Goal: Information Seeking & Learning: Learn about a topic

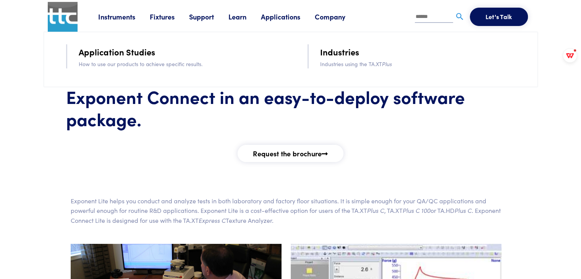
click at [280, 19] on link "Applications" at bounding box center [288, 17] width 54 height 10
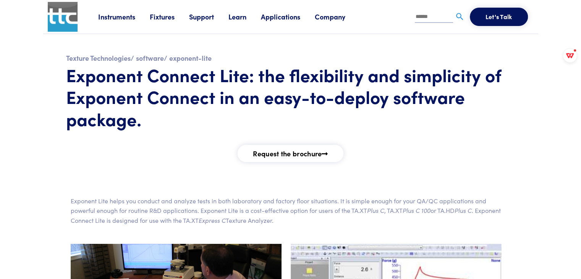
click at [284, 16] on link "Applications" at bounding box center [288, 17] width 54 height 10
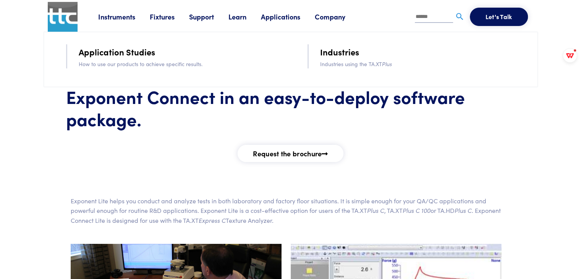
click at [119, 55] on link "Application Studies" at bounding box center [117, 51] width 76 height 13
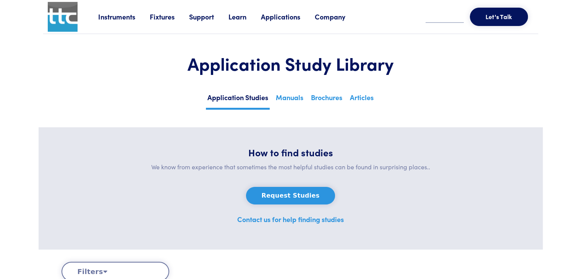
click at [120, 15] on link "Instruments" at bounding box center [124, 17] width 52 height 10
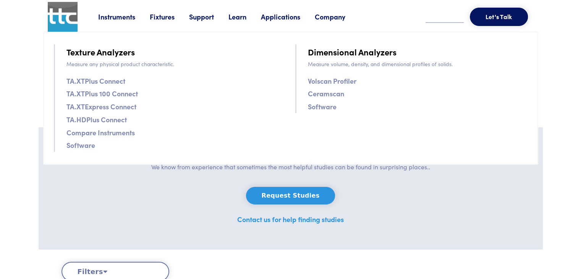
click at [83, 144] on link "Software" at bounding box center [81, 145] width 29 height 11
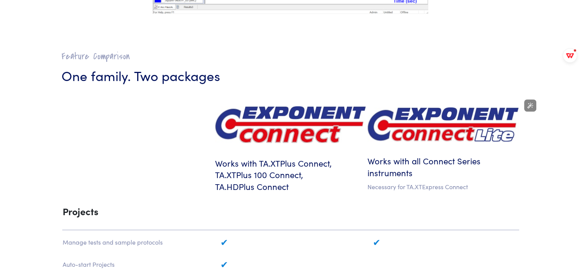
scroll to position [268, 0]
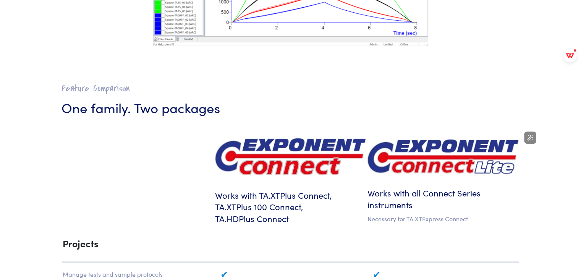
click at [436, 156] on img at bounding box center [443, 157] width 151 height 34
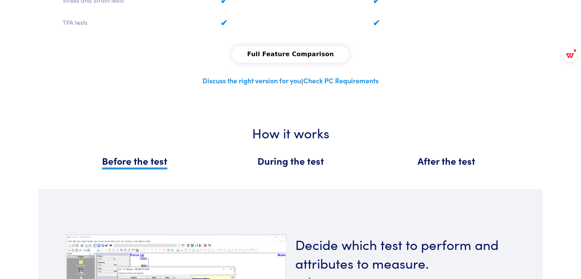
scroll to position [765, 0]
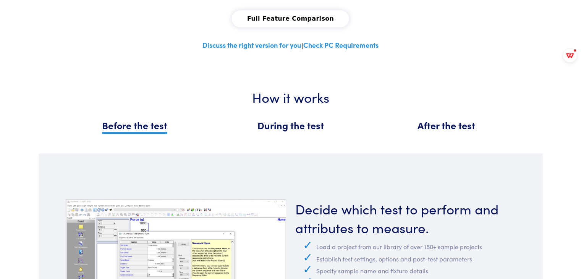
click at [448, 127] on span "After the test" at bounding box center [447, 125] width 58 height 13
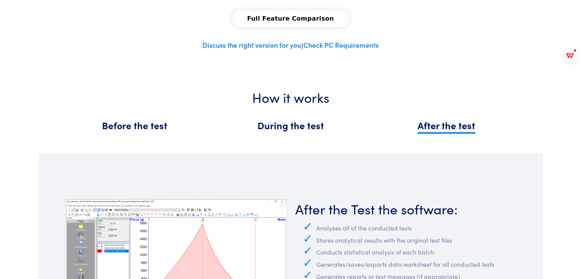
click at [330, 119] on h5 "During the test" at bounding box center [291, 125] width 147 height 13
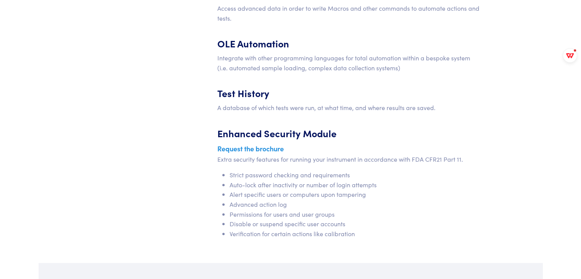
scroll to position [3287, 0]
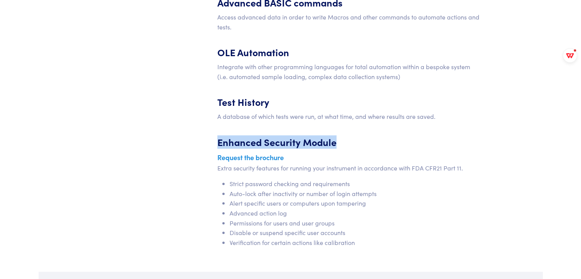
drag, startPoint x: 218, startPoint y: 135, endPoint x: 342, endPoint y: 135, distance: 123.5
click at [342, 135] on h5 "Enhanced Security Module" at bounding box center [350, 138] width 264 height 21
click at [255, 179] on li "Strict password checking and requirements" at bounding box center [356, 184] width 252 height 10
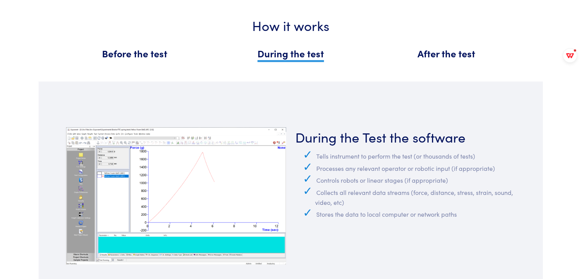
scroll to position [726, 0]
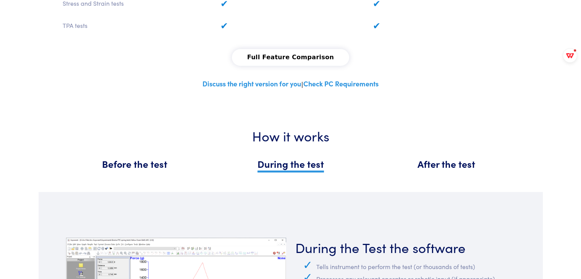
click at [166, 166] on span "Before the test" at bounding box center [134, 163] width 65 height 13
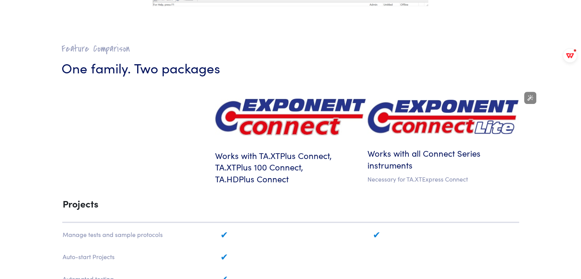
scroll to position [305, 0]
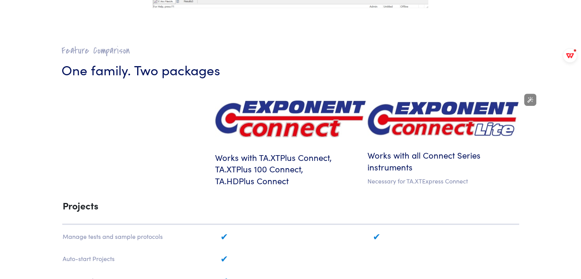
click at [272, 138] on td at bounding box center [291, 119] width 152 height 49
click at [292, 129] on img at bounding box center [290, 119] width 151 height 37
click at [274, 164] on h6 "Works with TA.XTPlus Connect, TA.XTPlus 100 Connect, TA.HDPlus Connect" at bounding box center [290, 169] width 151 height 35
click at [434, 163] on h6 "Works with all Connect Series instruments" at bounding box center [443, 161] width 151 height 24
click at [393, 185] on p "Necessary for TA.XTExpress Connect" at bounding box center [443, 181] width 151 height 10
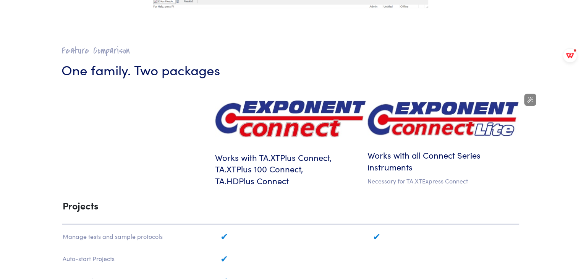
click at [401, 182] on p "Necessary for TA.XTExpress Connect" at bounding box center [443, 181] width 151 height 10
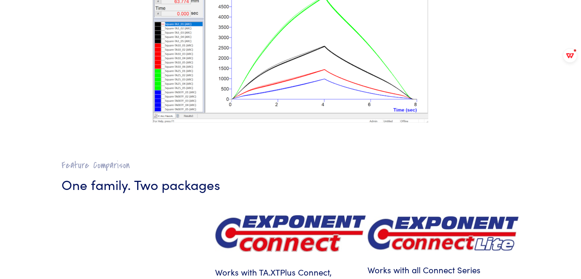
drag, startPoint x: 150, startPoint y: 193, endPoint x: 151, endPoint y: 187, distance: 5.8
click at [150, 193] on h3 "One family. Two packages" at bounding box center [291, 184] width 459 height 19
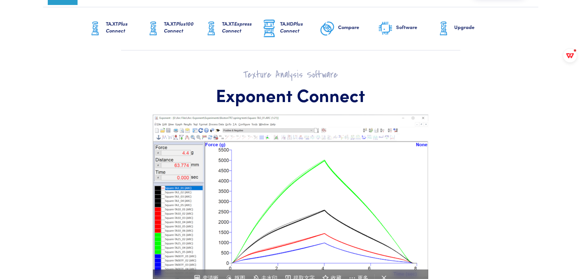
scroll to position [0, 0]
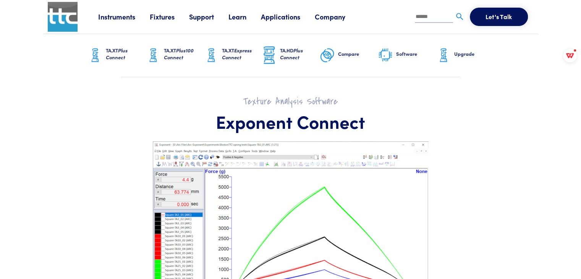
click at [396, 51] on link "Software" at bounding box center [407, 55] width 58 height 43
click at [450, 58] on img at bounding box center [443, 55] width 15 height 19
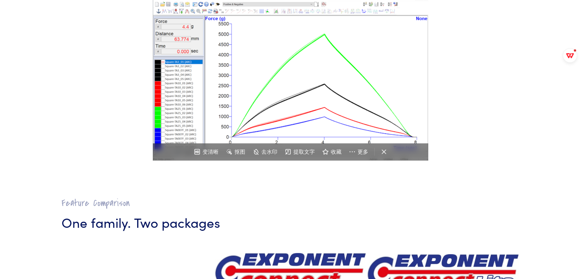
scroll to position [162, 0]
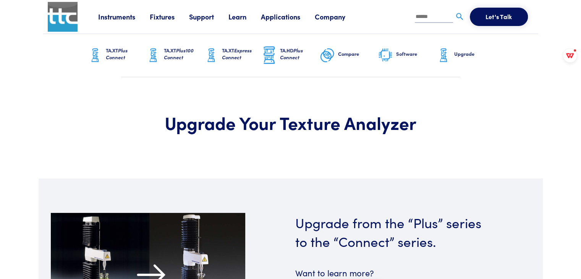
click at [275, 12] on link "Applications" at bounding box center [288, 17] width 54 height 10
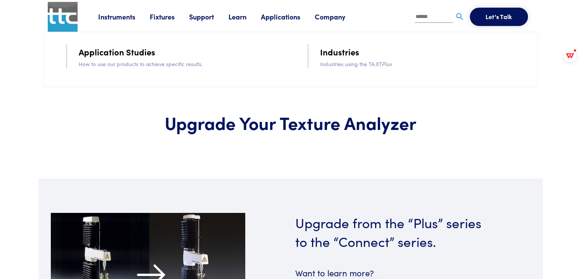
click at [71, 13] on img at bounding box center [63, 17] width 30 height 30
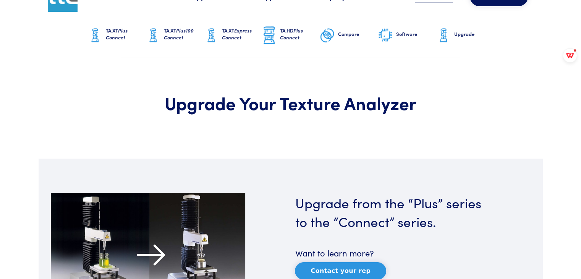
scroll to position [90, 0]
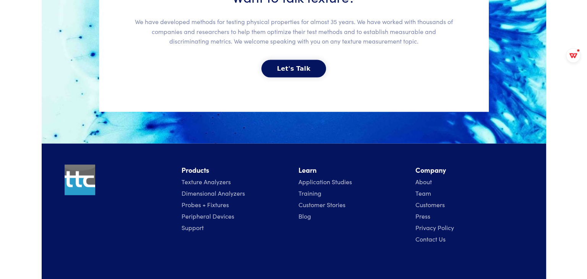
scroll to position [1728, 0]
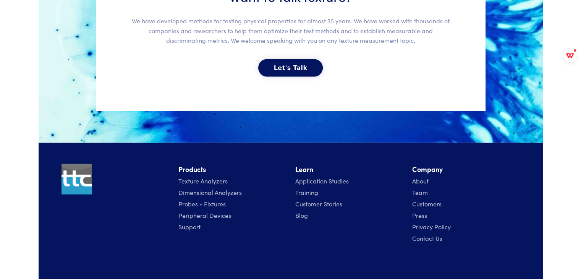
click at [293, 81] on div "Want to talk texture? We have developed methods for testing physical properties…" at bounding box center [291, 31] width 390 height 159
click at [297, 65] on button "Let's Talk" at bounding box center [290, 68] width 65 height 18
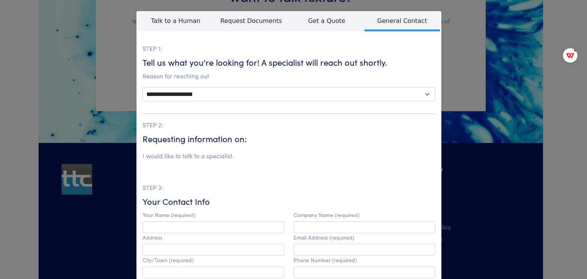
click at [497, 29] on div "**********" at bounding box center [293, 139] width 587 height 279
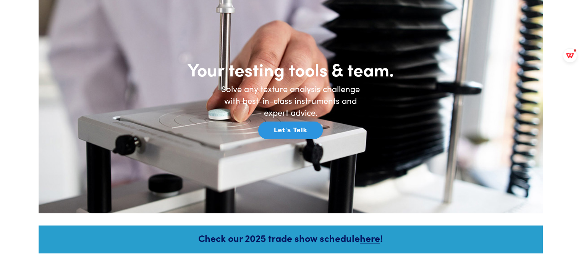
scroll to position [0, 0]
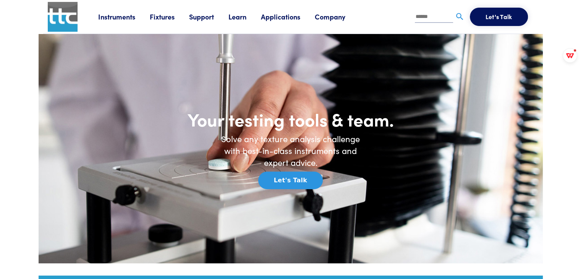
click at [159, 14] on link "Fixtures" at bounding box center [169, 17] width 39 height 10
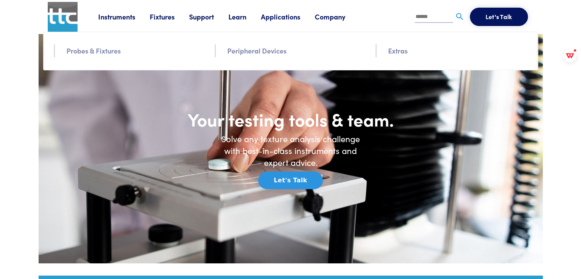
click at [205, 18] on link "Support" at bounding box center [208, 17] width 39 height 10
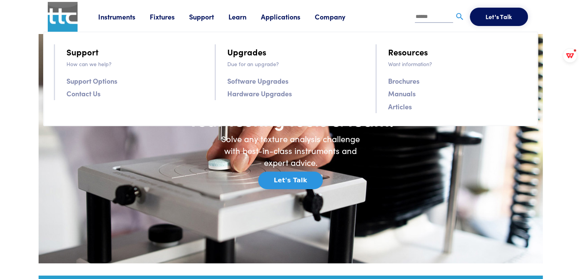
click at [267, 78] on link "Software Upgrades" at bounding box center [257, 80] width 61 height 11
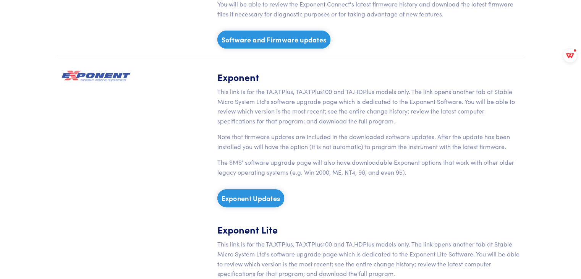
scroll to position [306, 0]
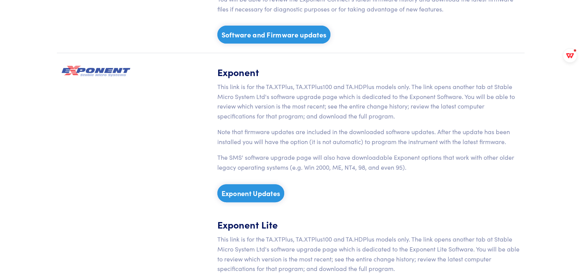
click at [251, 191] on link "Exponent Updates" at bounding box center [251, 193] width 67 height 18
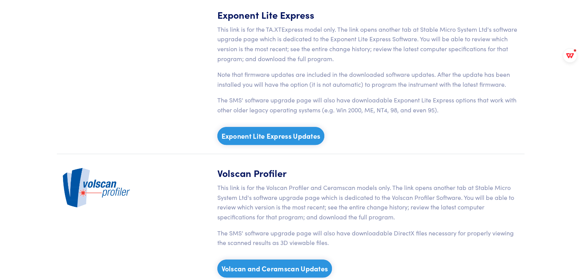
scroll to position [612, 0]
